Goal: Navigation & Orientation: Find specific page/section

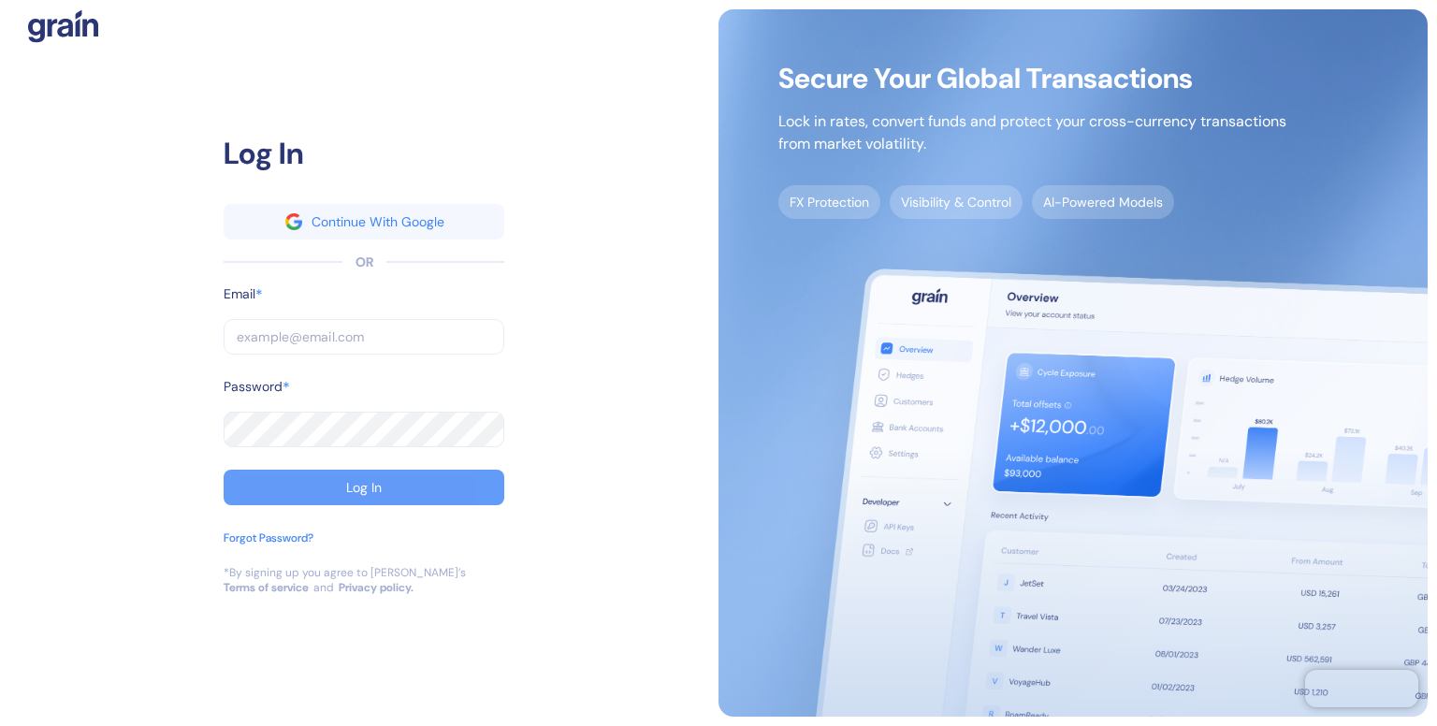
type input "[EMAIL_ADDRESS][DOMAIN_NAME]"
click at [317, 491] on button "Log In" at bounding box center [364, 488] width 281 height 36
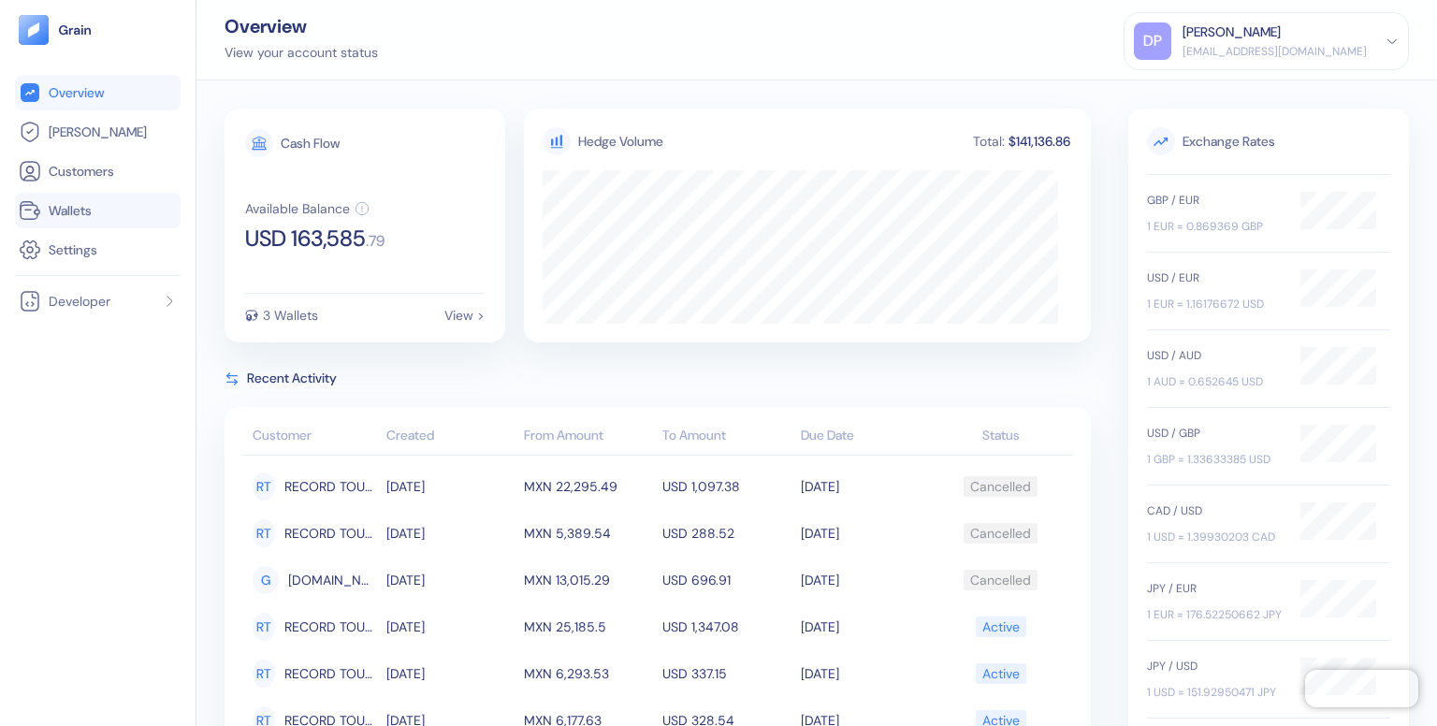
click at [49, 214] on span "Wallets" at bounding box center [70, 210] width 43 height 19
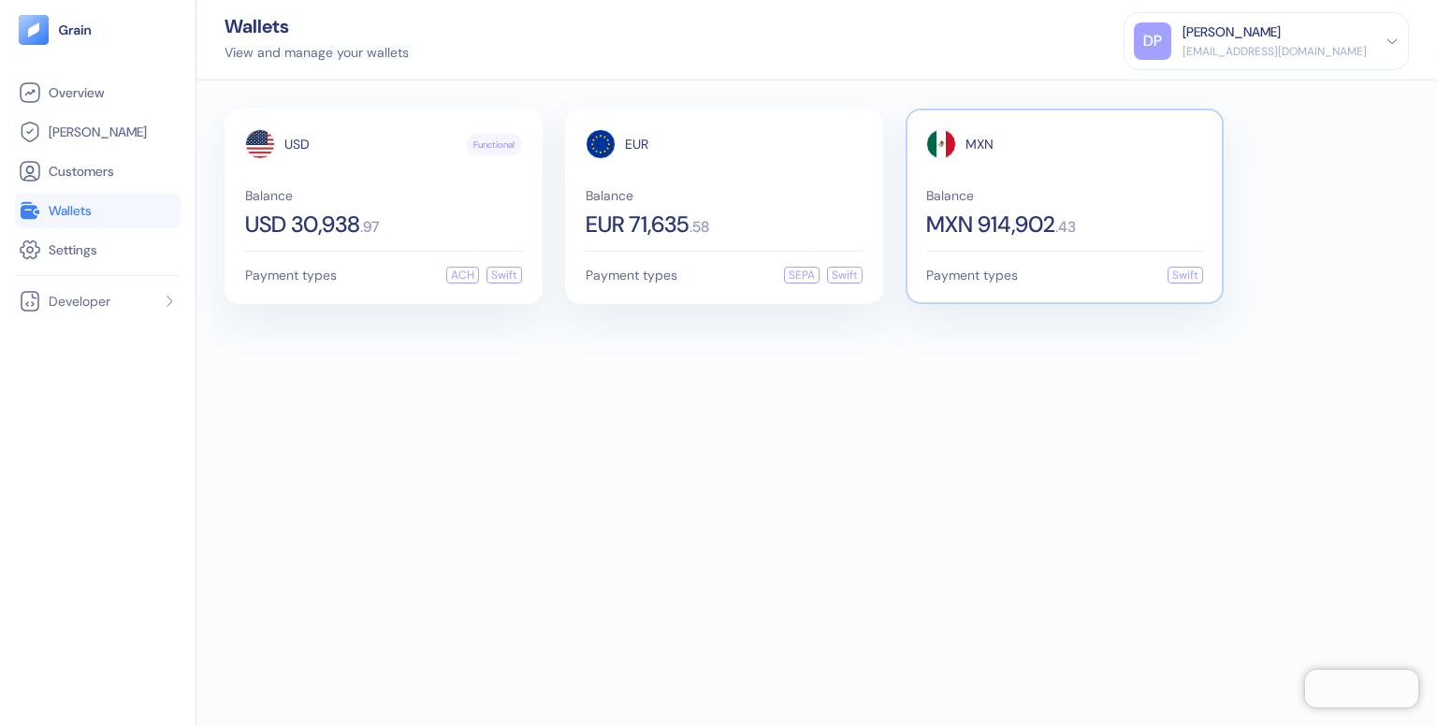
click at [1104, 196] on span "Balance" at bounding box center [1064, 195] width 277 height 13
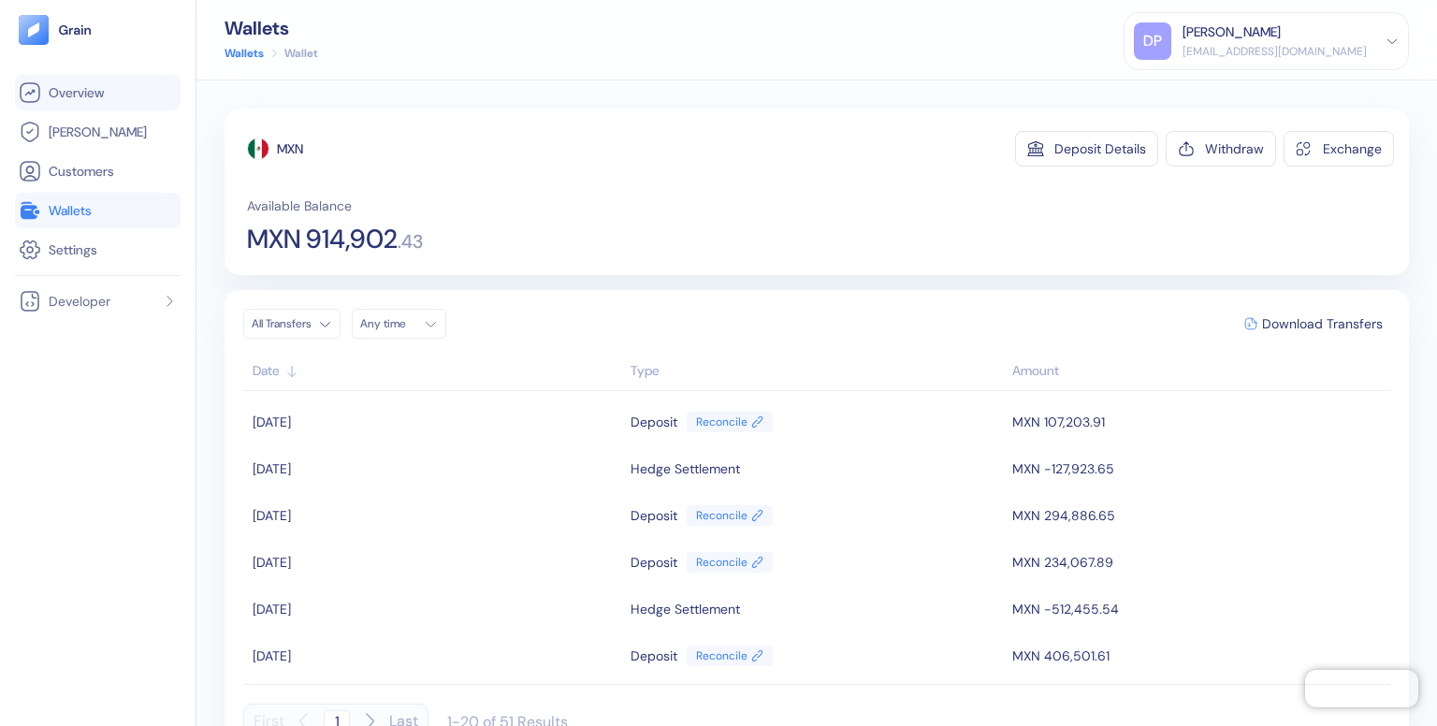
click at [67, 94] on span "Overview" at bounding box center [76, 92] width 55 height 19
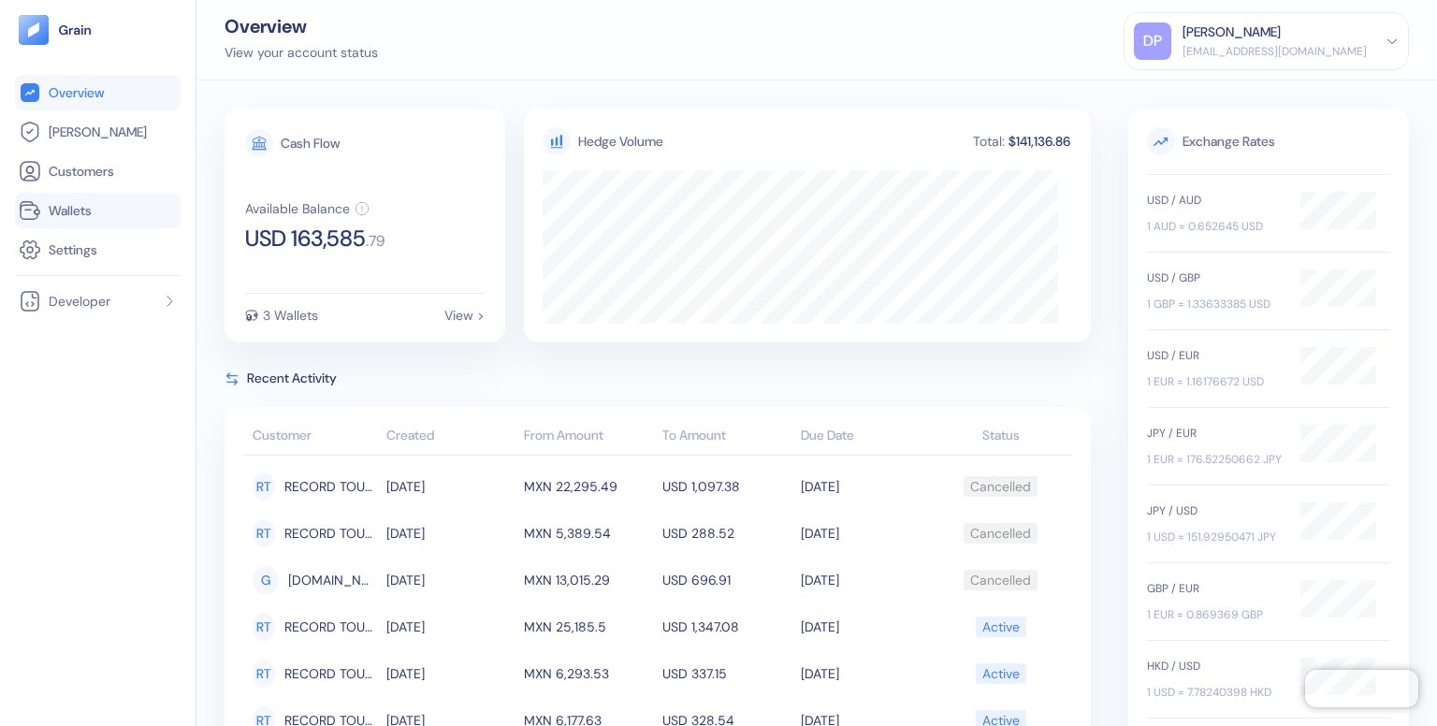
click at [56, 207] on span "Wallets" at bounding box center [70, 210] width 43 height 19
